Goal: Task Accomplishment & Management: Use online tool/utility

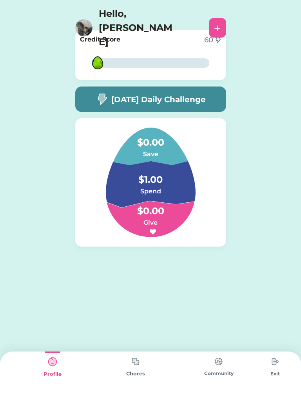
click at [143, 369] on img at bounding box center [136, 361] width 16 height 15
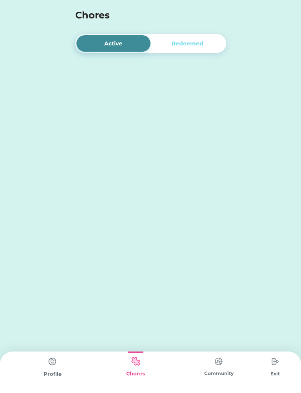
click at [134, 360] on img at bounding box center [136, 361] width 16 height 15
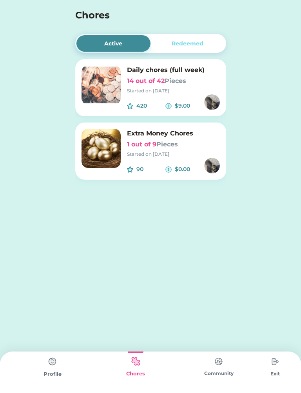
click at [104, 98] on img at bounding box center [100, 84] width 39 height 39
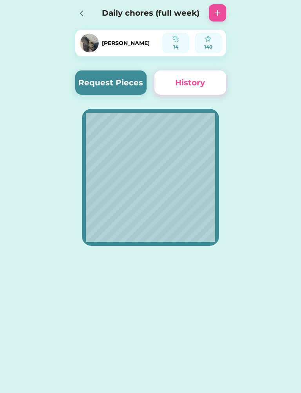
click at [97, 81] on button "Request Pieces" at bounding box center [111, 82] width 72 height 24
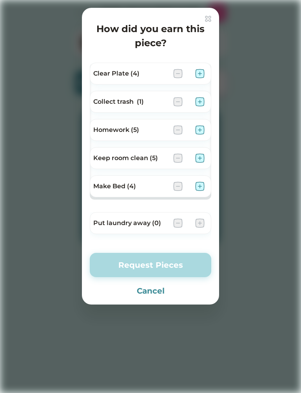
click at [198, 179] on div "Make Bed (4)" at bounding box center [150, 186] width 121 height 22
click at [199, 188] on img at bounding box center [199, 186] width 9 height 9
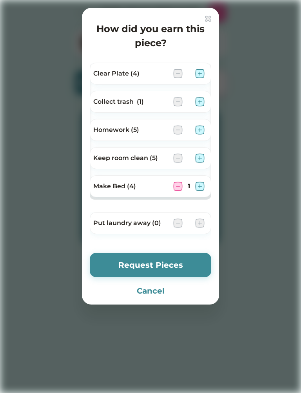
click at [200, 72] on img at bounding box center [199, 73] width 9 height 9
click at [173, 264] on button "Request Pieces" at bounding box center [150, 265] width 121 height 24
